Goal: Transaction & Acquisition: Purchase product/service

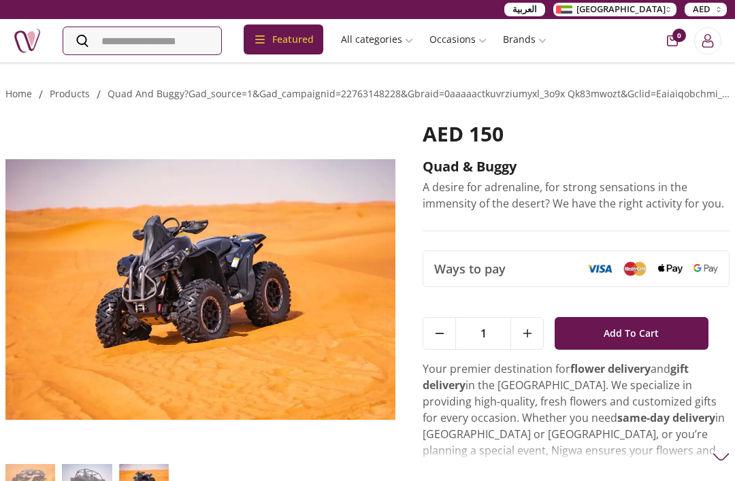
scroll to position [16, 0]
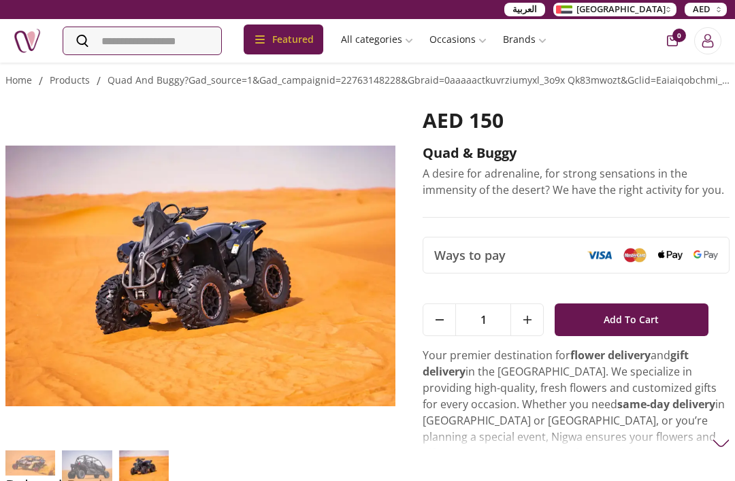
click at [78, 37] on icon at bounding box center [82, 41] width 12 height 12
click at [78, 37] on input "Search" at bounding box center [142, 40] width 158 height 27
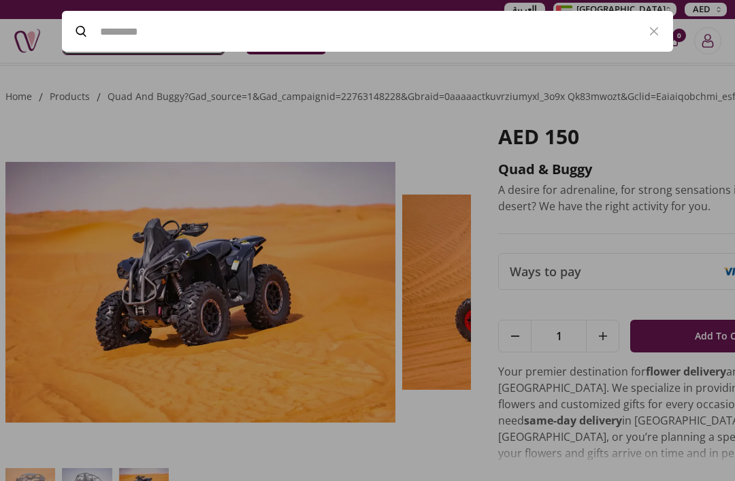
scroll to position [0, 0]
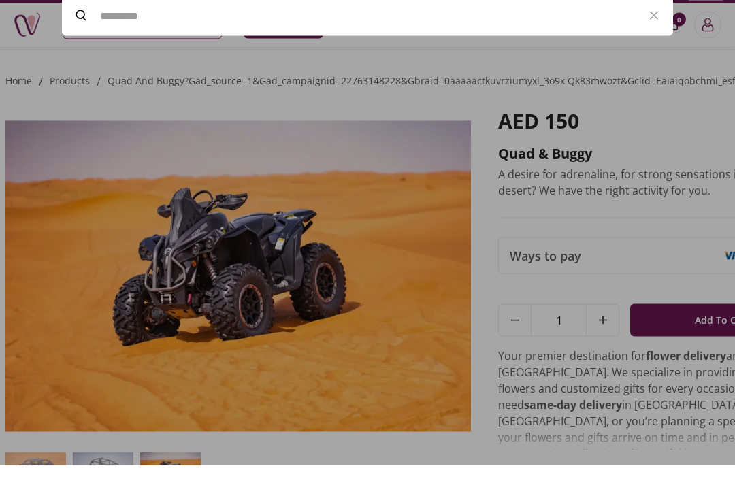
click at [67, 127] on div at bounding box center [367, 240] width 735 height 481
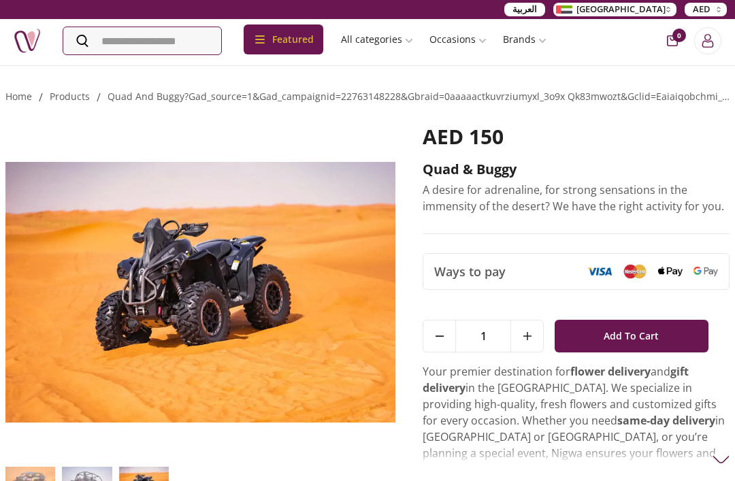
click at [637, 343] on span "Add To Cart" at bounding box center [630, 336] width 55 height 24
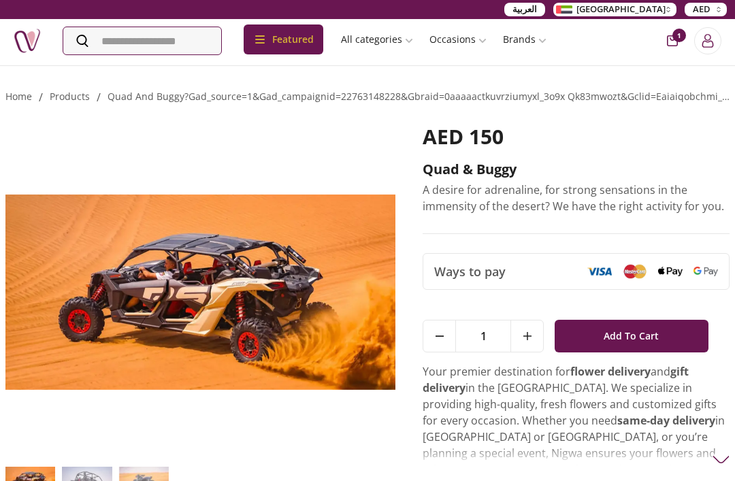
click at [648, 330] on span "Add To Cart" at bounding box center [630, 336] width 55 height 24
